Goal: Check status

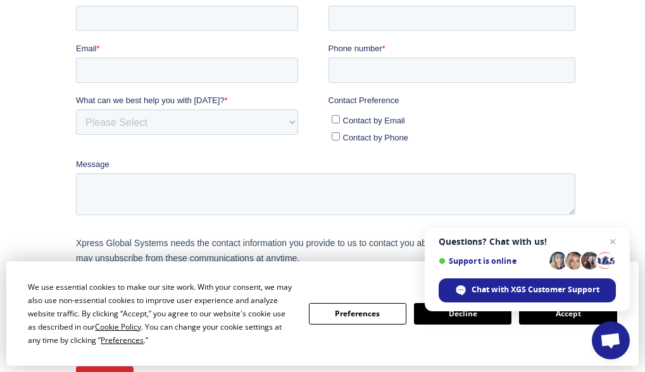
scroll to position [332, 0]
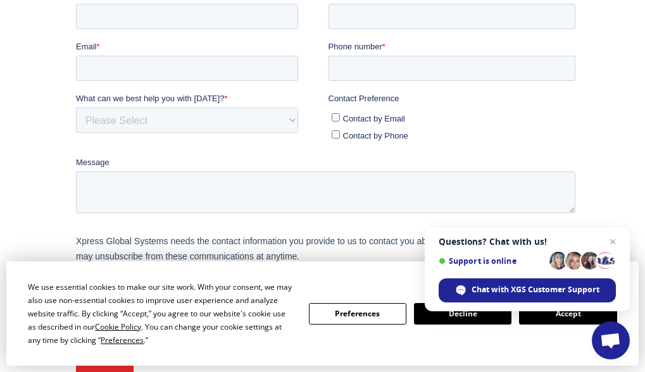
click at [564, 320] on button "Accept" at bounding box center [567, 314] width 97 height 22
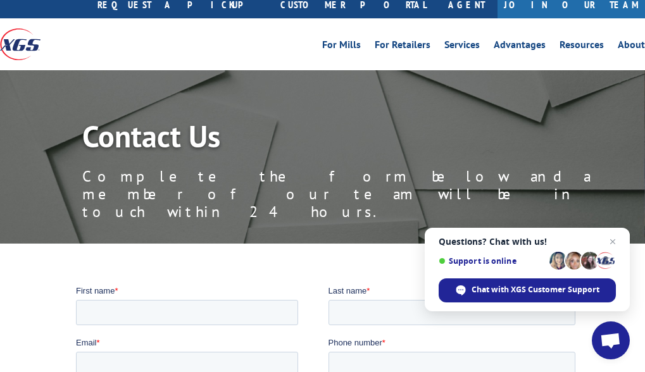
scroll to position [0, 0]
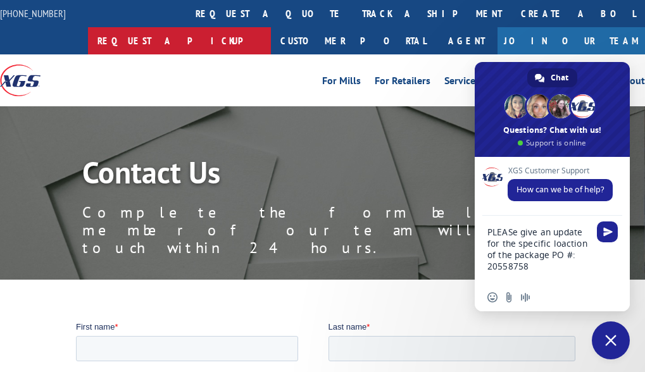
type textarea "PLEASe give an update for the specific location of the package PO #: 20558758"
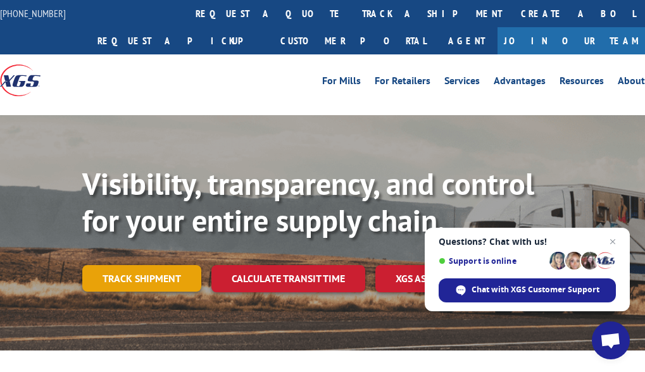
click at [162, 283] on link "Track shipment" at bounding box center [141, 278] width 119 height 27
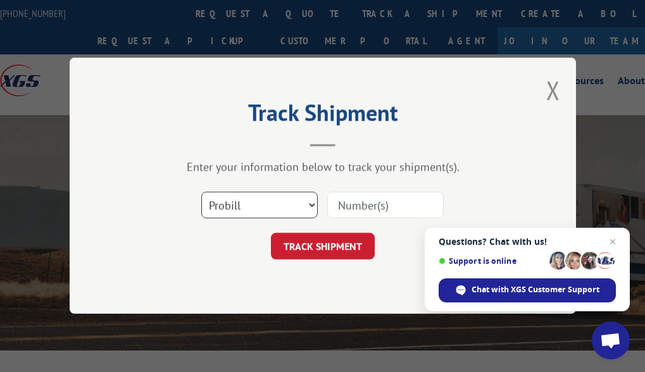
click at [242, 206] on select "Select category... Probill BOL PO" at bounding box center [259, 205] width 116 height 27
click at [346, 209] on input at bounding box center [385, 205] width 116 height 27
paste input "17235318BOL"
type input "17235318BOL"
click at [288, 211] on select "Select category... Probill BOL PO" at bounding box center [259, 205] width 116 height 27
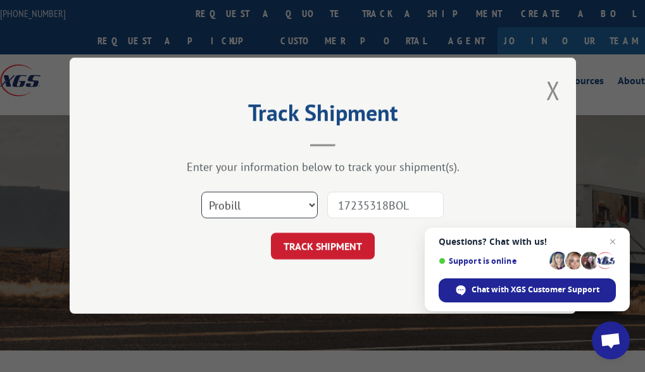
click at [290, 209] on select "Select category... Probill BOL PO" at bounding box center [259, 205] width 116 height 27
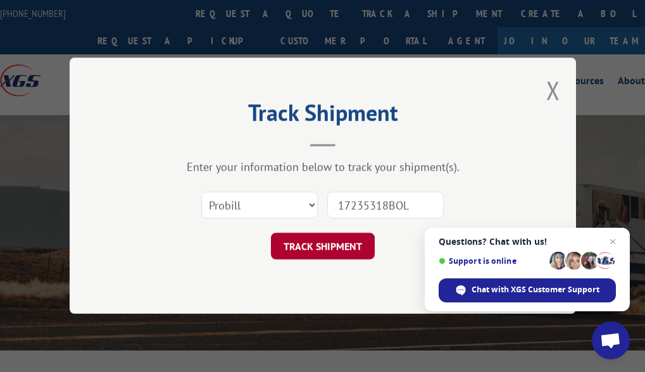
click at [320, 248] on button "TRACK SHIPMENT" at bounding box center [323, 247] width 104 height 27
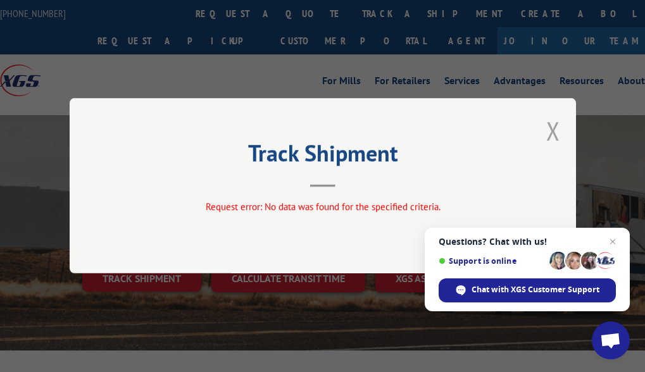
click at [553, 132] on button "Close modal" at bounding box center [553, 131] width 14 height 34
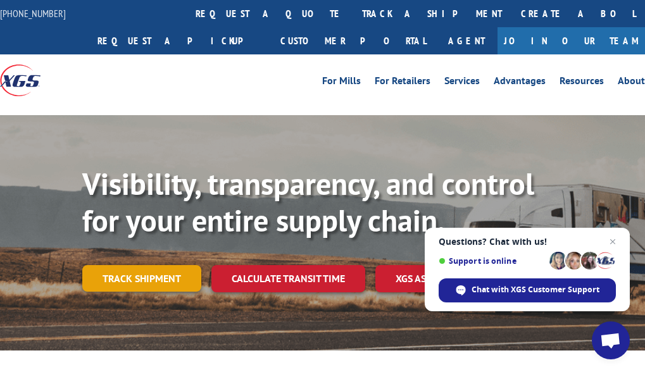
click at [134, 282] on link "Track shipment" at bounding box center [141, 278] width 119 height 27
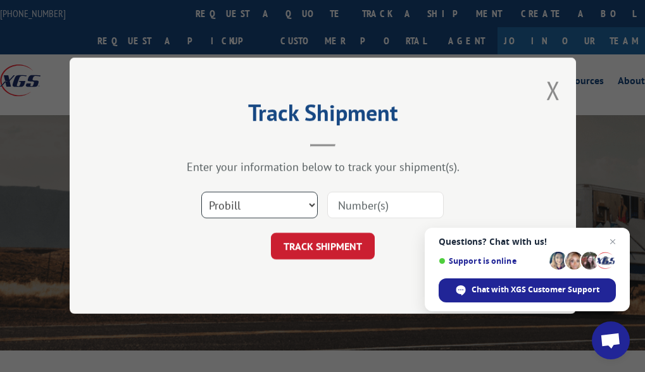
click at [232, 207] on select "Select category... Probill BOL PO" at bounding box center [259, 205] width 116 height 27
select select "po"
click at [201, 192] on select "Select category... Probill BOL PO" at bounding box center [259, 205] width 116 height 27
click at [347, 206] on input at bounding box center [385, 205] width 116 height 27
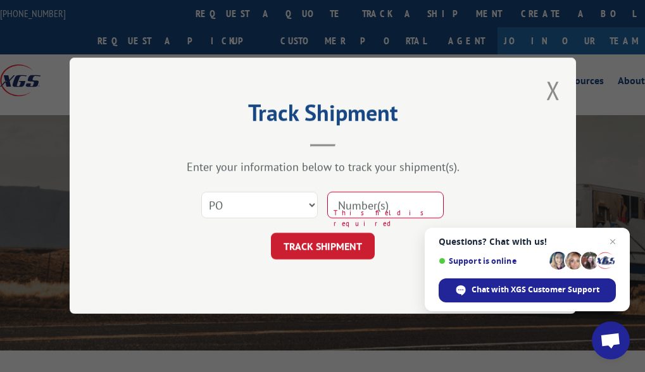
click at [353, 205] on input at bounding box center [385, 205] width 116 height 27
paste input "20558758"
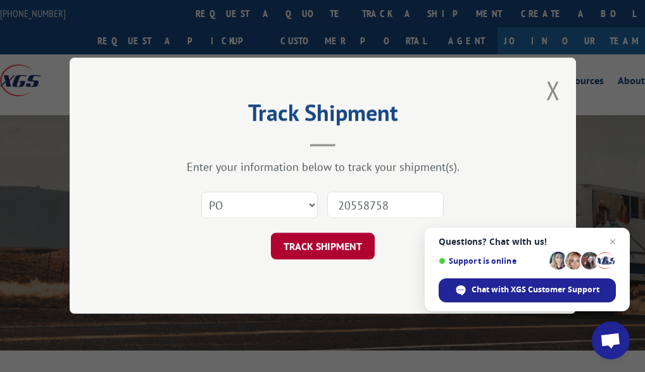
type input "20558758"
click at [335, 242] on button "TRACK SHIPMENT" at bounding box center [323, 247] width 104 height 27
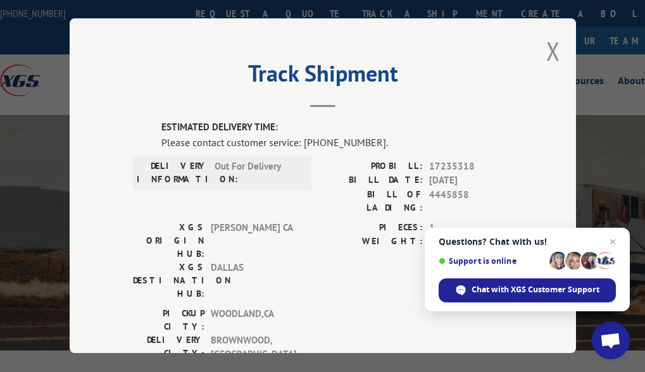
click at [247, 261] on span "DALLAS" at bounding box center [253, 281] width 85 height 40
click at [316, 142] on div "Please contact customer service: [PHONE_NUMBER]." at bounding box center [336, 142] width 351 height 15
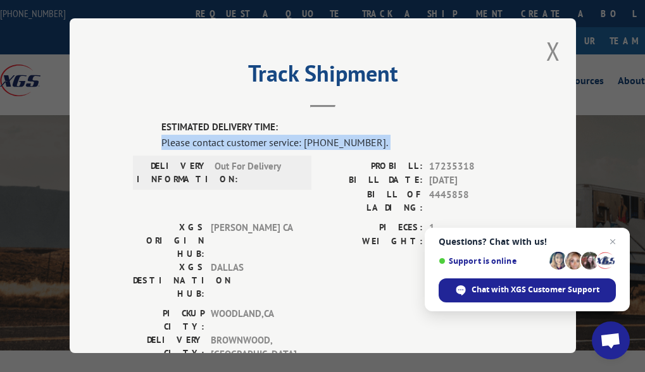
click at [316, 142] on div "Please contact customer service: [PHONE_NUMBER]." at bounding box center [336, 142] width 351 height 15
copy div "Please contact customer service: [PHONE_NUMBER]."
click at [614, 241] on span "Close chat" at bounding box center [613, 242] width 16 height 16
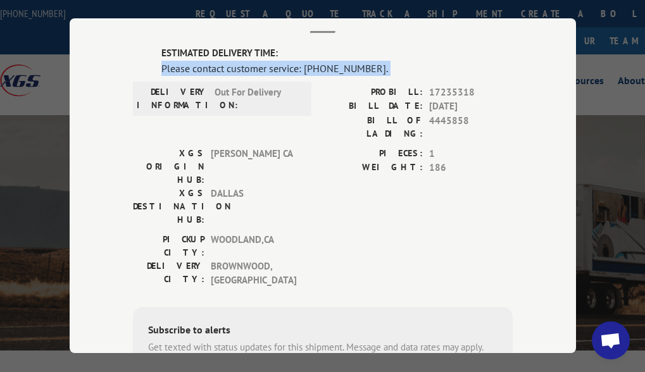
scroll to position [15, 0]
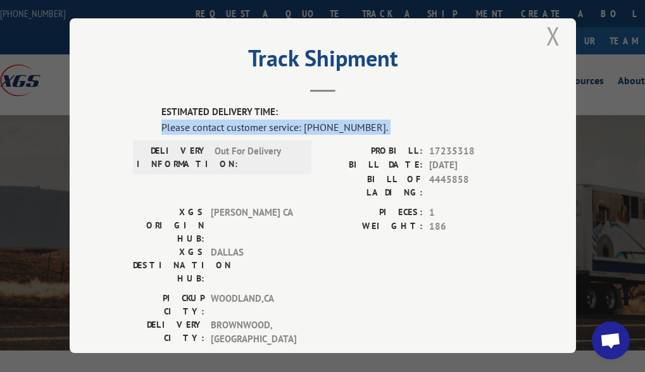
click at [549, 31] on button "Close modal" at bounding box center [553, 36] width 14 height 34
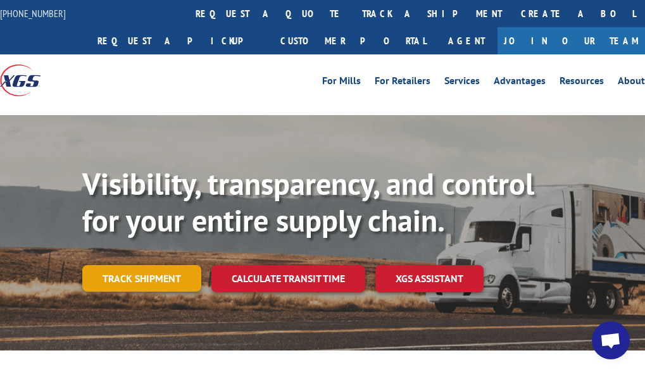
click at [169, 278] on link "Track shipment" at bounding box center [141, 278] width 119 height 27
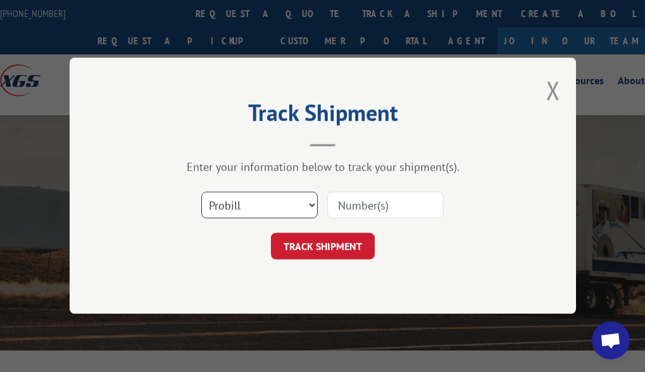
click at [287, 208] on select "Select category... Probill BOL PO" at bounding box center [259, 205] width 116 height 27
select select "po"
click at [201, 192] on select "Select category... Probill BOL PO" at bounding box center [259, 205] width 116 height 27
click at [369, 201] on input at bounding box center [385, 205] width 116 height 27
paste input "PO #: 20558758"
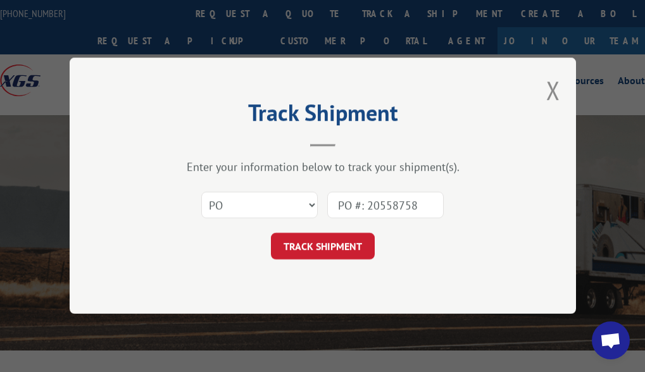
drag, startPoint x: 368, startPoint y: 206, endPoint x: 204, endPoint y: 206, distance: 163.3
click at [204, 206] on div "Select category... Probill BOL PO PO #: 20558758" at bounding box center [323, 206] width 380 height 42
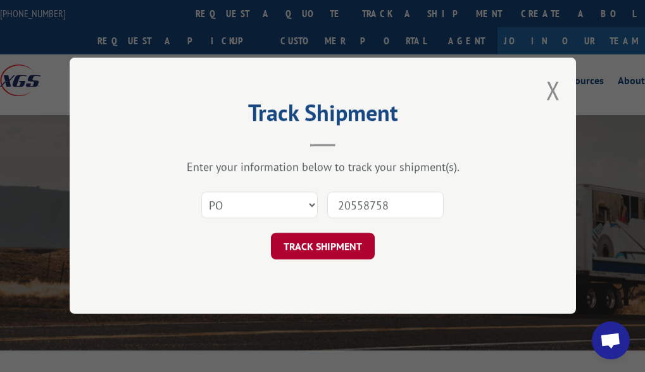
type input "20558758"
click at [349, 251] on button "TRACK SHIPMENT" at bounding box center [323, 247] width 104 height 27
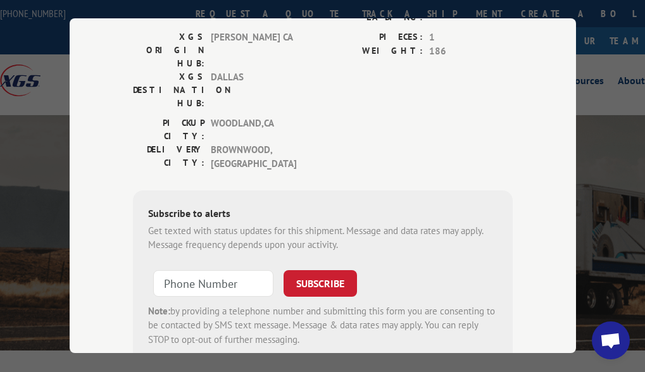
scroll to position [194, 0]
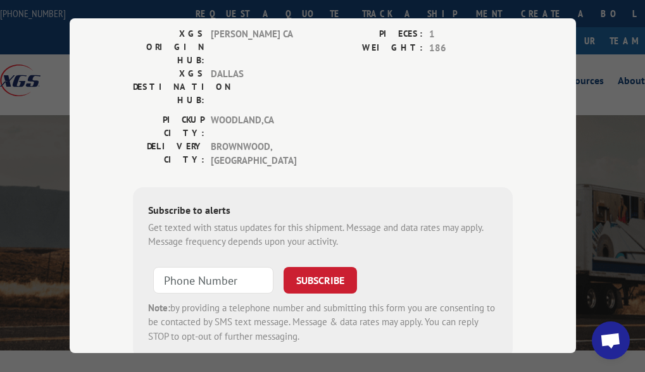
click at [620, 343] on span "Open chat" at bounding box center [610, 342] width 21 height 18
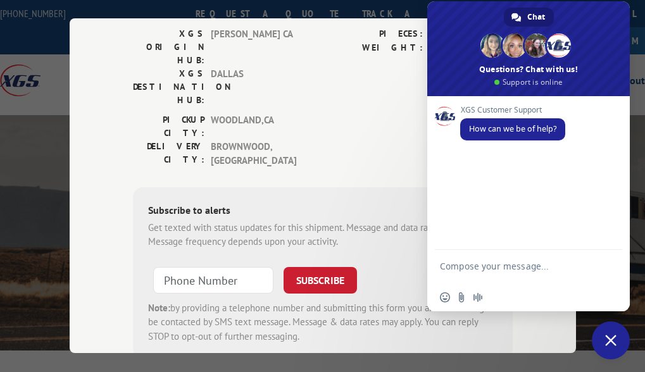
click at [475, 260] on form at bounding box center [514, 268] width 149 height 36
click at [474, 261] on textarea "Compose your message..." at bounding box center [514, 272] width 149 height 23
click at [509, 279] on textarea "PLEASe give an update to the location" at bounding box center [514, 272] width 149 height 23
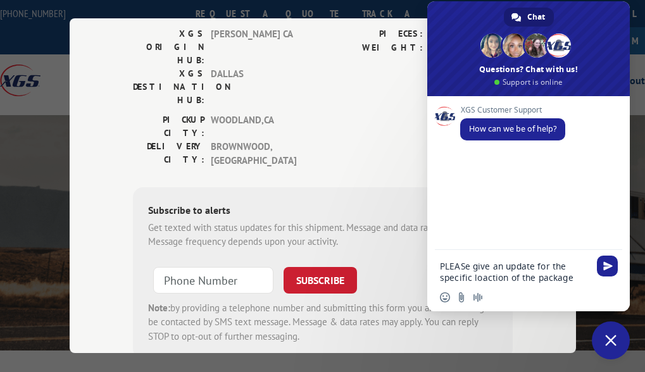
click at [578, 279] on textarea "PLEASe give an update for the specific loaction of the package" at bounding box center [514, 272] width 149 height 23
paste textarea "PO #: 20558758"
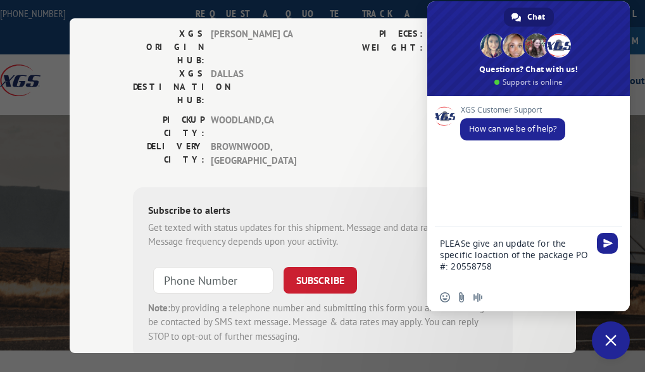
click at [511, 267] on textarea "PLEASe give an update for the specific loaction of the package PO #: 20558758" at bounding box center [514, 261] width 149 height 46
click at [488, 254] on textarea "PLEASe give an update for the specific loaction of the package PO #: 20558758" at bounding box center [514, 261] width 149 height 46
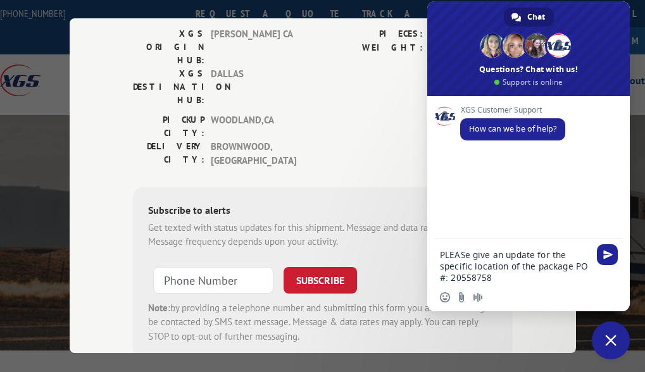
click at [518, 280] on textarea "PLEASe give an update for the specific location of the package PO #: 20558758" at bounding box center [514, 266] width 149 height 34
click at [521, 280] on textarea "PLEASe give an update for the specific location of the package PO #: 20558758" at bounding box center [514, 266] width 149 height 34
paste textarea "17235318BOL"
type textarea "PLEASe give an update for the specific location of the package PO #: 20558758 t…"
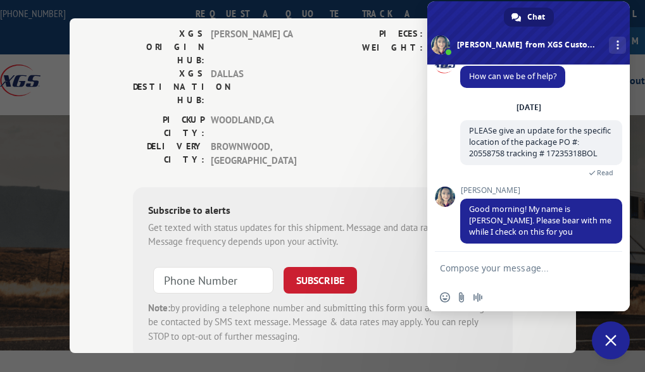
scroll to position [27, 0]
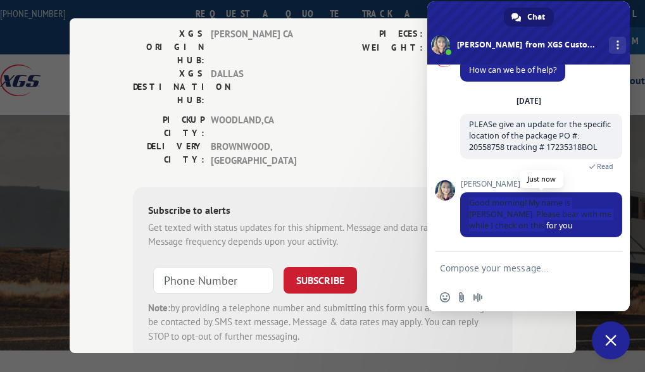
drag, startPoint x: 464, startPoint y: 201, endPoint x: 547, endPoint y: 232, distance: 88.9
click at [547, 232] on span "Good morning! My name is [PERSON_NAME]. Please bear with me while I check on th…" at bounding box center [541, 214] width 162 height 45
click at [554, 220] on span "Good morning! My name is [PERSON_NAME]. Please bear with me while I check on th…" at bounding box center [541, 214] width 162 height 45
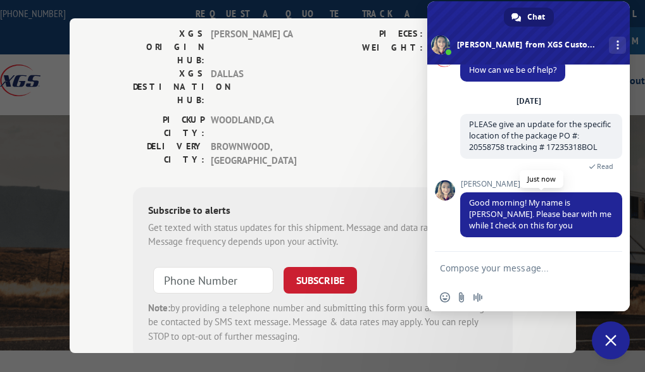
click at [547, 232] on span "Good morning! My name is [PERSON_NAME]. Please bear with me while I check on th…" at bounding box center [541, 214] width 162 height 45
click at [532, 268] on textarea "Compose your message..." at bounding box center [514, 268] width 149 height 11
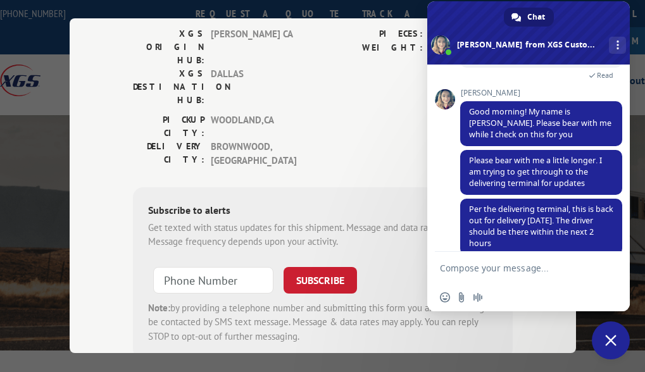
scroll to position [136, 0]
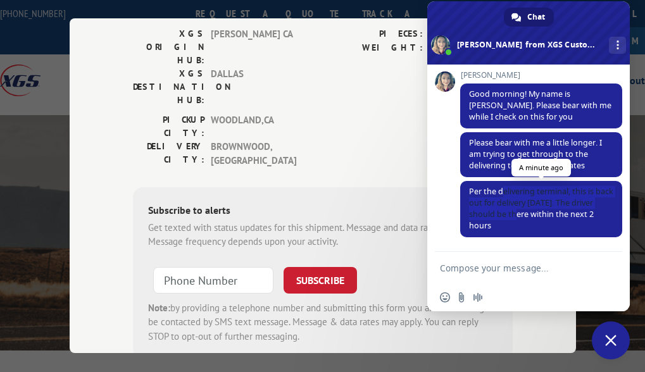
drag, startPoint x: 502, startPoint y: 190, endPoint x: 540, endPoint y: 223, distance: 49.8
click at [541, 220] on span "Per the delivering terminal, this is back out for delivery [DATE]. The driver s…" at bounding box center [541, 209] width 162 height 56
click at [533, 224] on span "Per the delivering terminal, this is back out for delivery [DATE]. The driver s…" at bounding box center [541, 209] width 162 height 56
click at [524, 208] on span "Per the delivering terminal, this is back out for delivery [DATE]. The driver s…" at bounding box center [541, 208] width 144 height 45
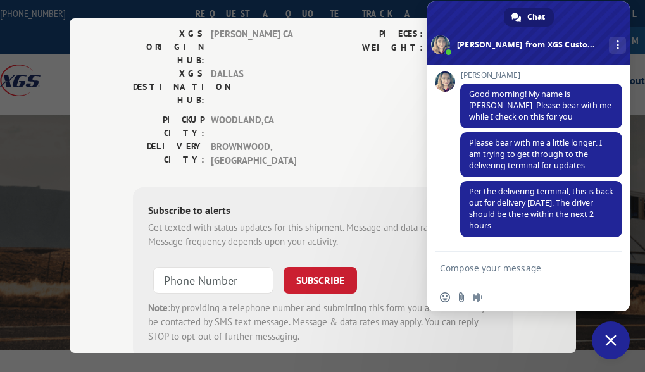
click at [535, 270] on textarea "Compose your message..." at bounding box center [514, 268] width 149 height 11
type textarea "thanks"
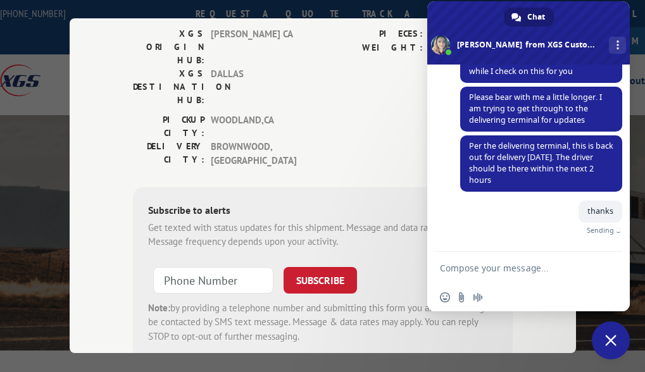
scroll to position [167, 0]
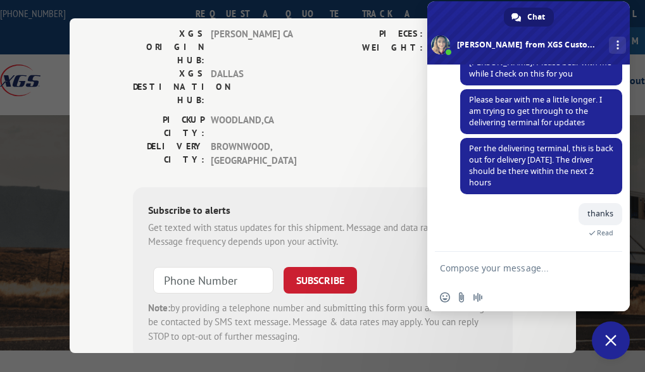
click at [395, 50] on div "PIECES: 1 WEIGHT: 186" at bounding box center [418, 70] width 190 height 86
click at [606, 333] on span "Close chat" at bounding box center [611, 340] width 38 height 38
